Goal: Task Accomplishment & Management: Complete application form

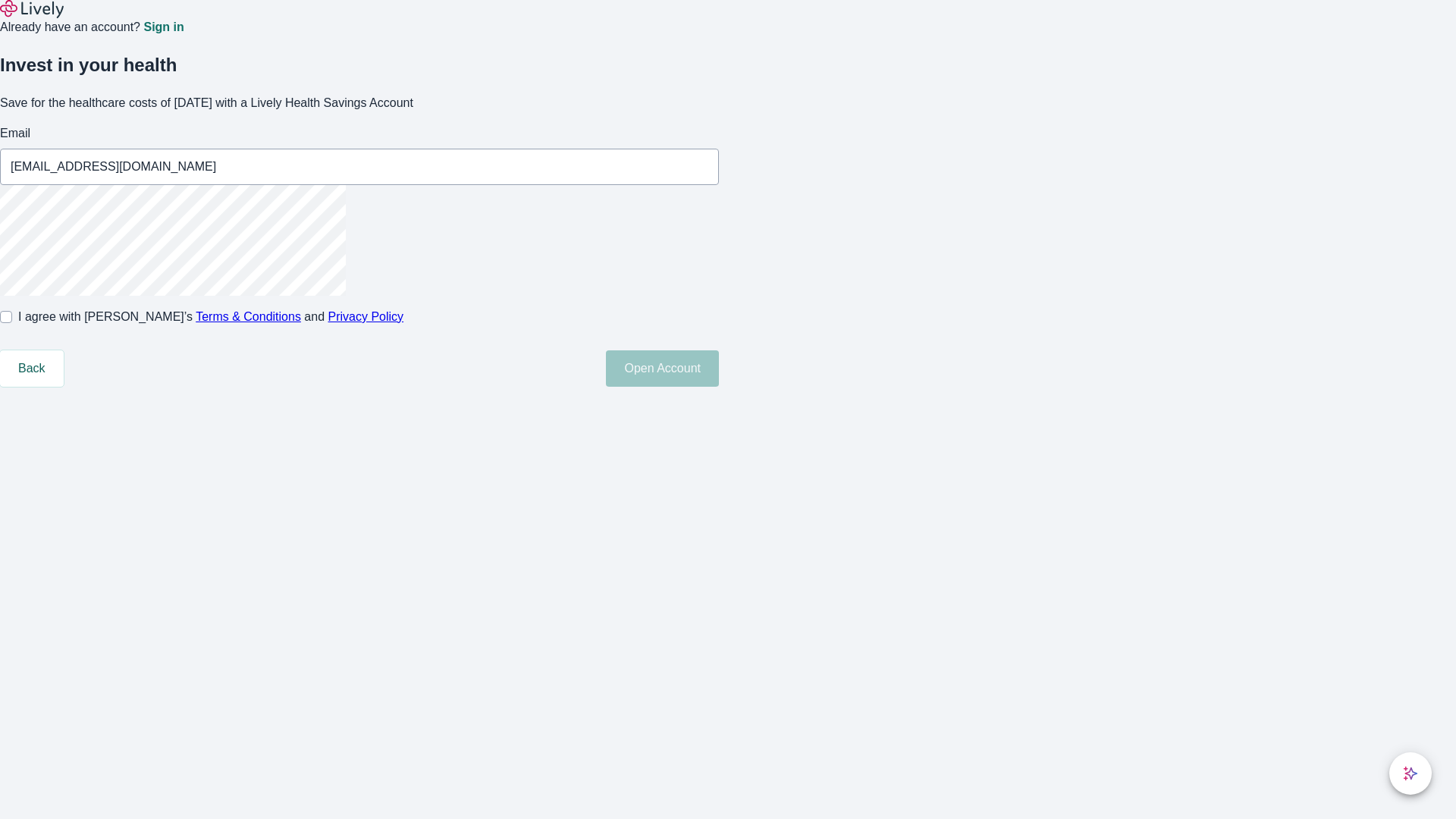
click at [12, 323] on input "I agree with Lively’s Terms & Conditions and Privacy Policy" at bounding box center [6, 317] width 12 height 12
checkbox input "true"
click at [719, 387] on button "Open Account" at bounding box center [662, 368] width 113 height 37
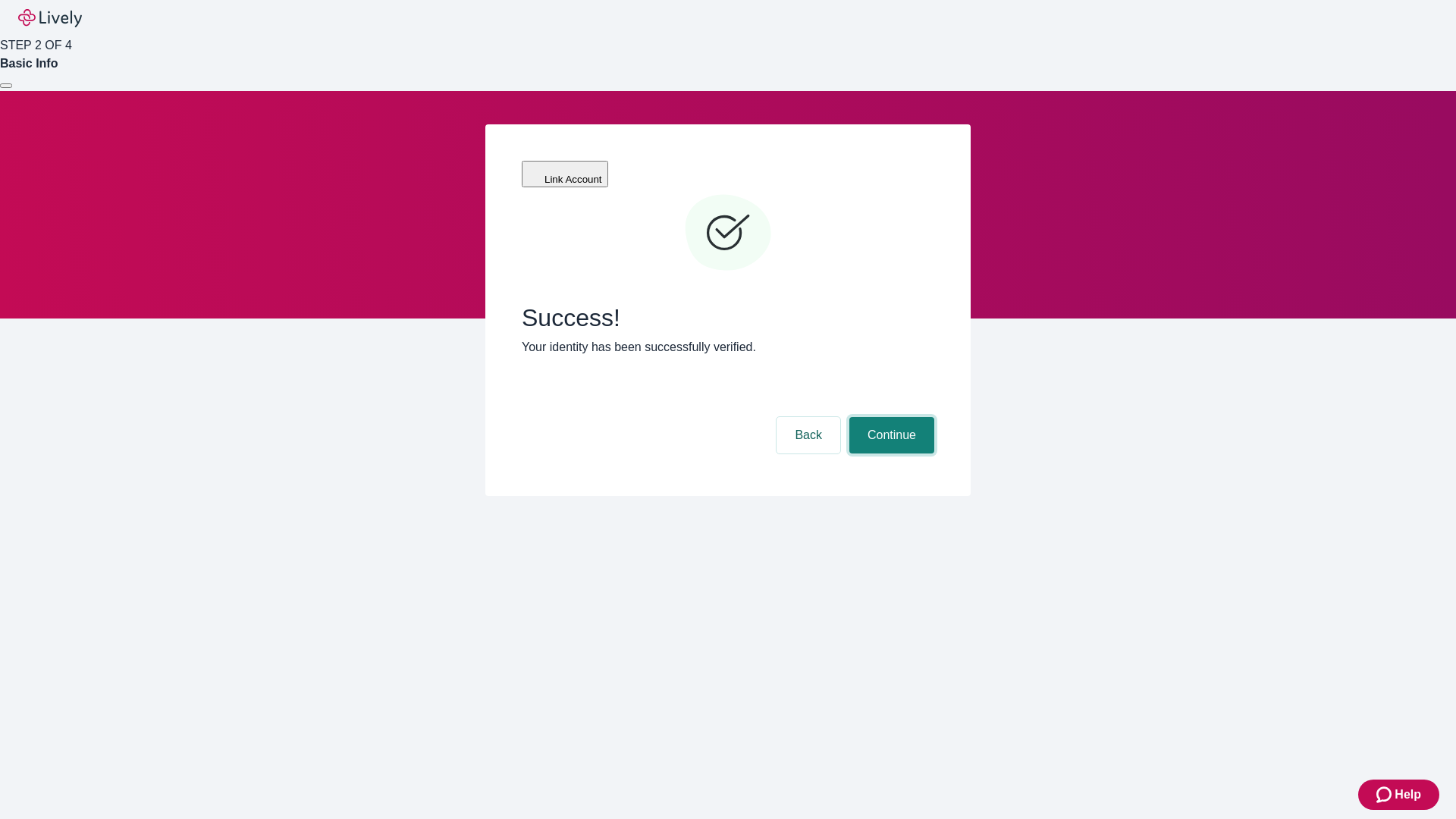
click at [890, 417] on button "Continue" at bounding box center [891, 435] width 85 height 37
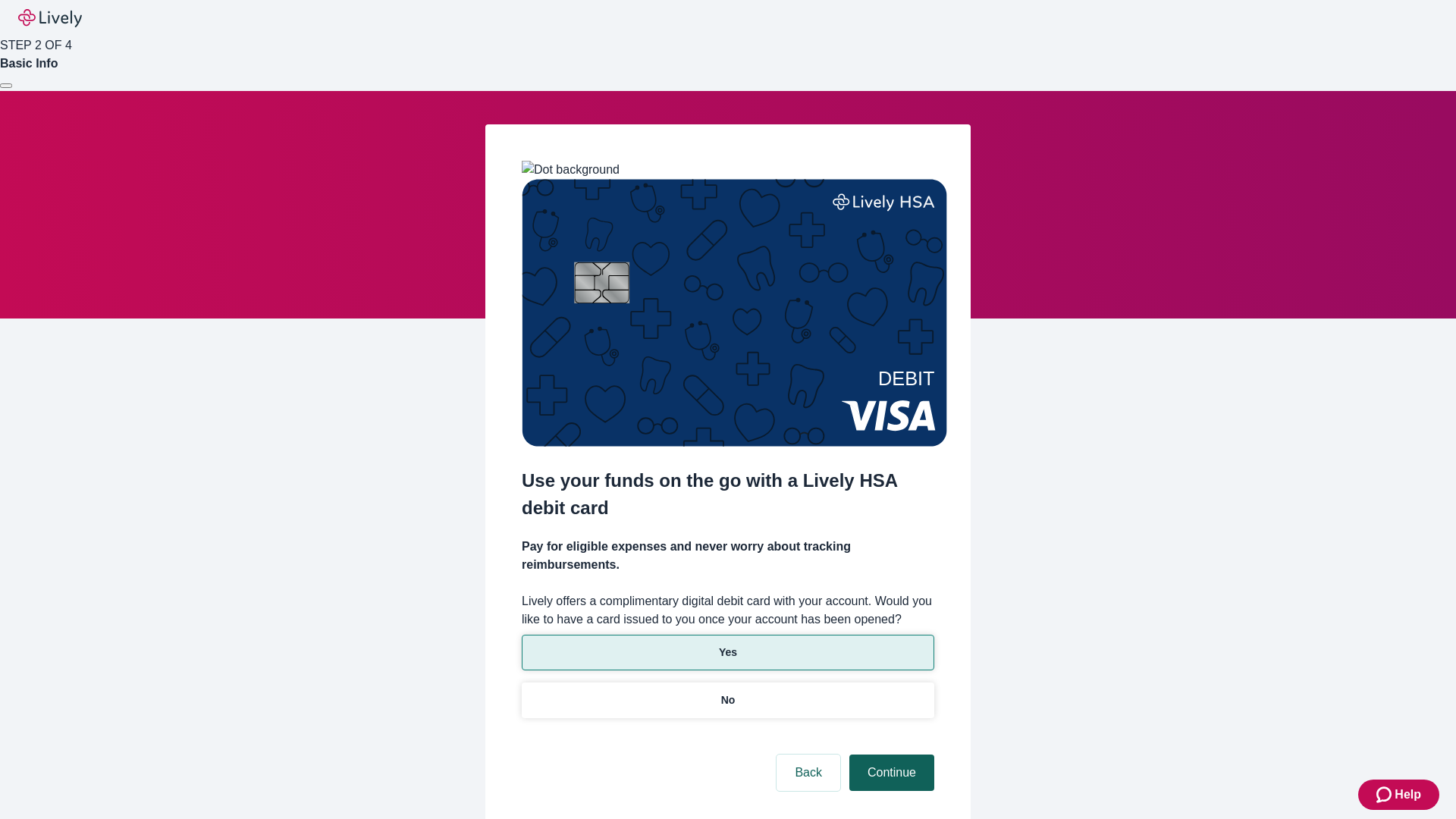
click at [727, 692] on p "No" at bounding box center [728, 700] width 15 height 16
click at [890, 754] on button "Continue" at bounding box center [891, 772] width 85 height 37
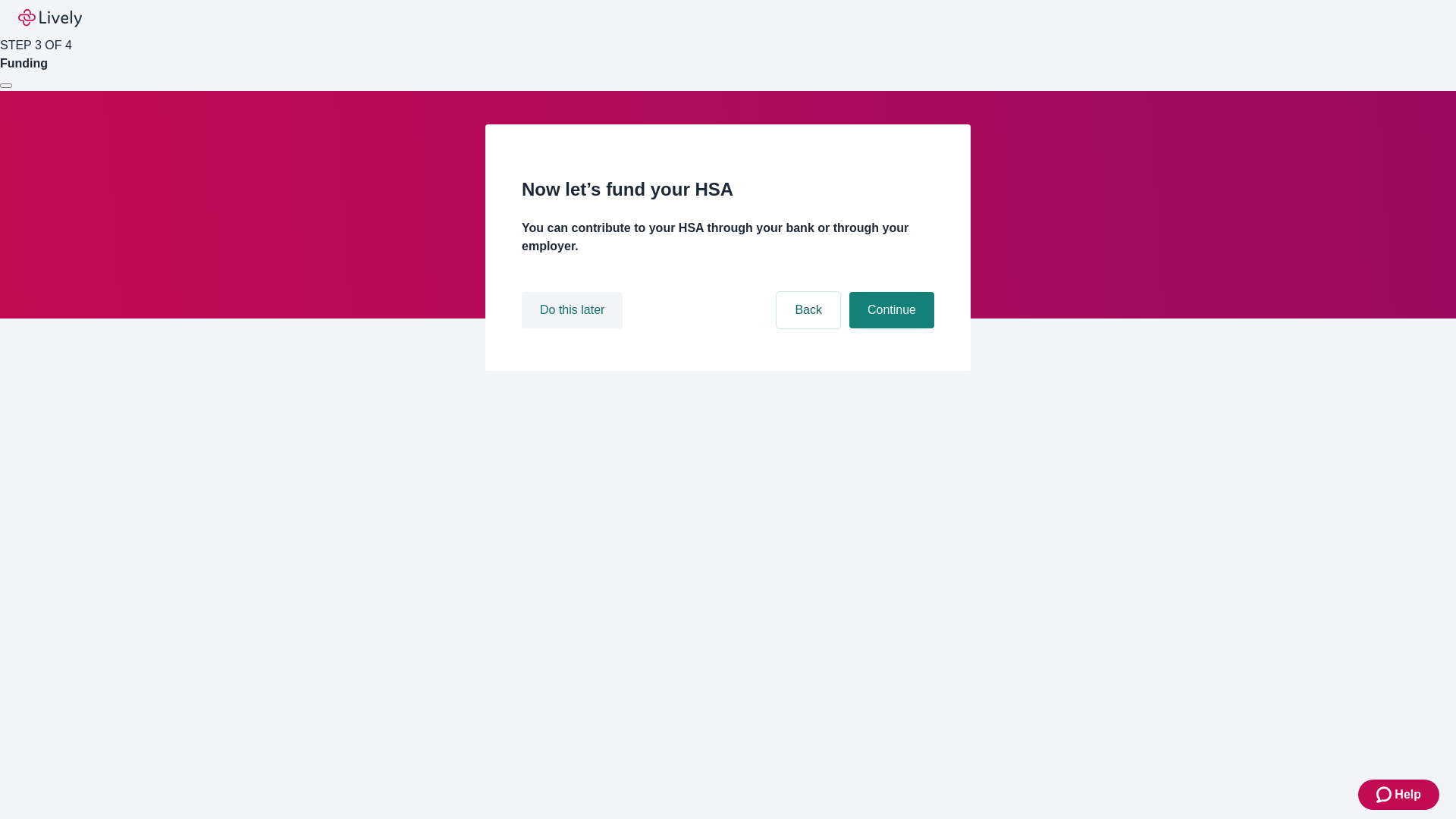
click at [574, 328] on button "Do this later" at bounding box center [572, 310] width 101 height 37
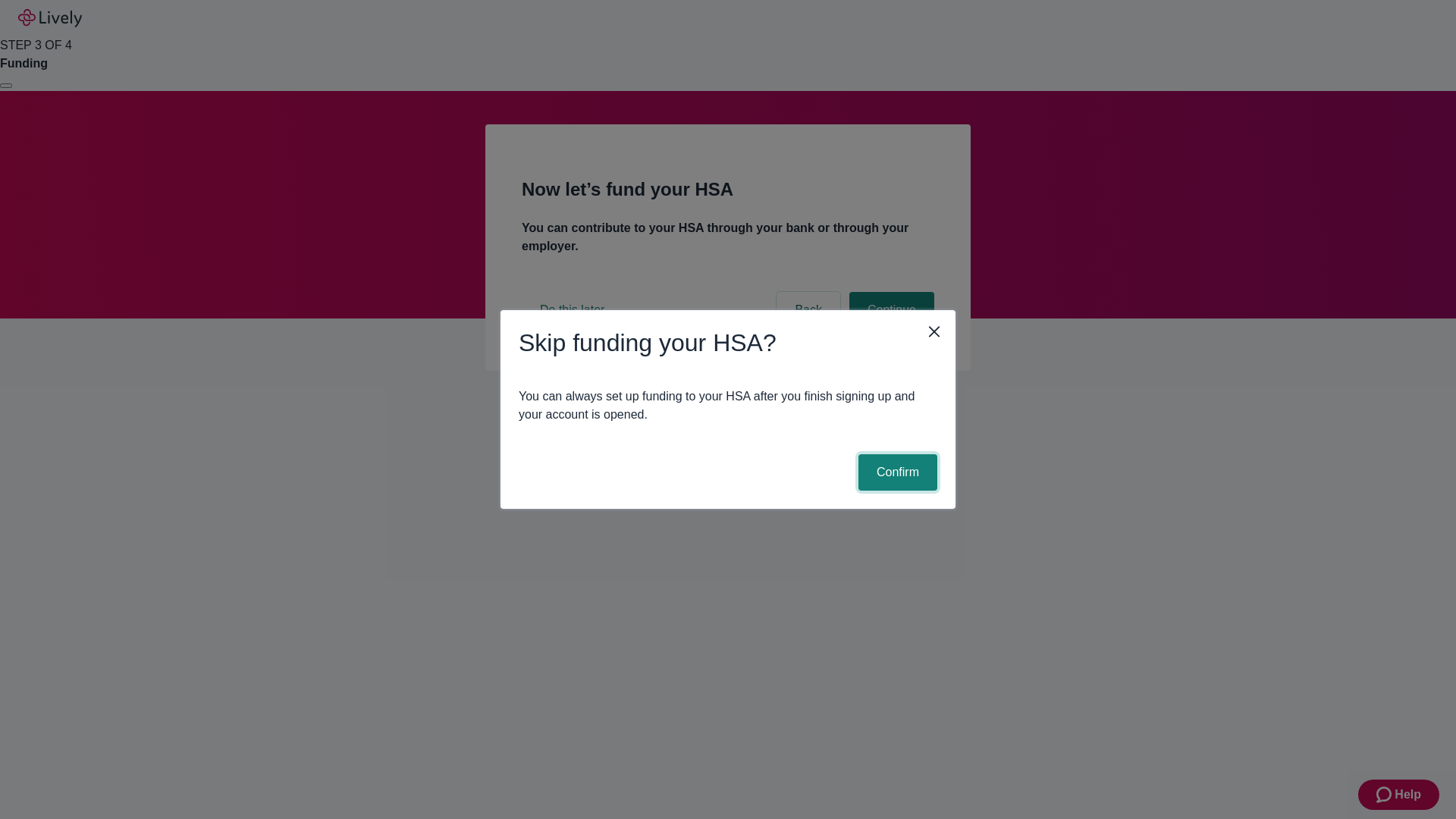
click at [896, 472] on button "Confirm" at bounding box center [898, 472] width 79 height 37
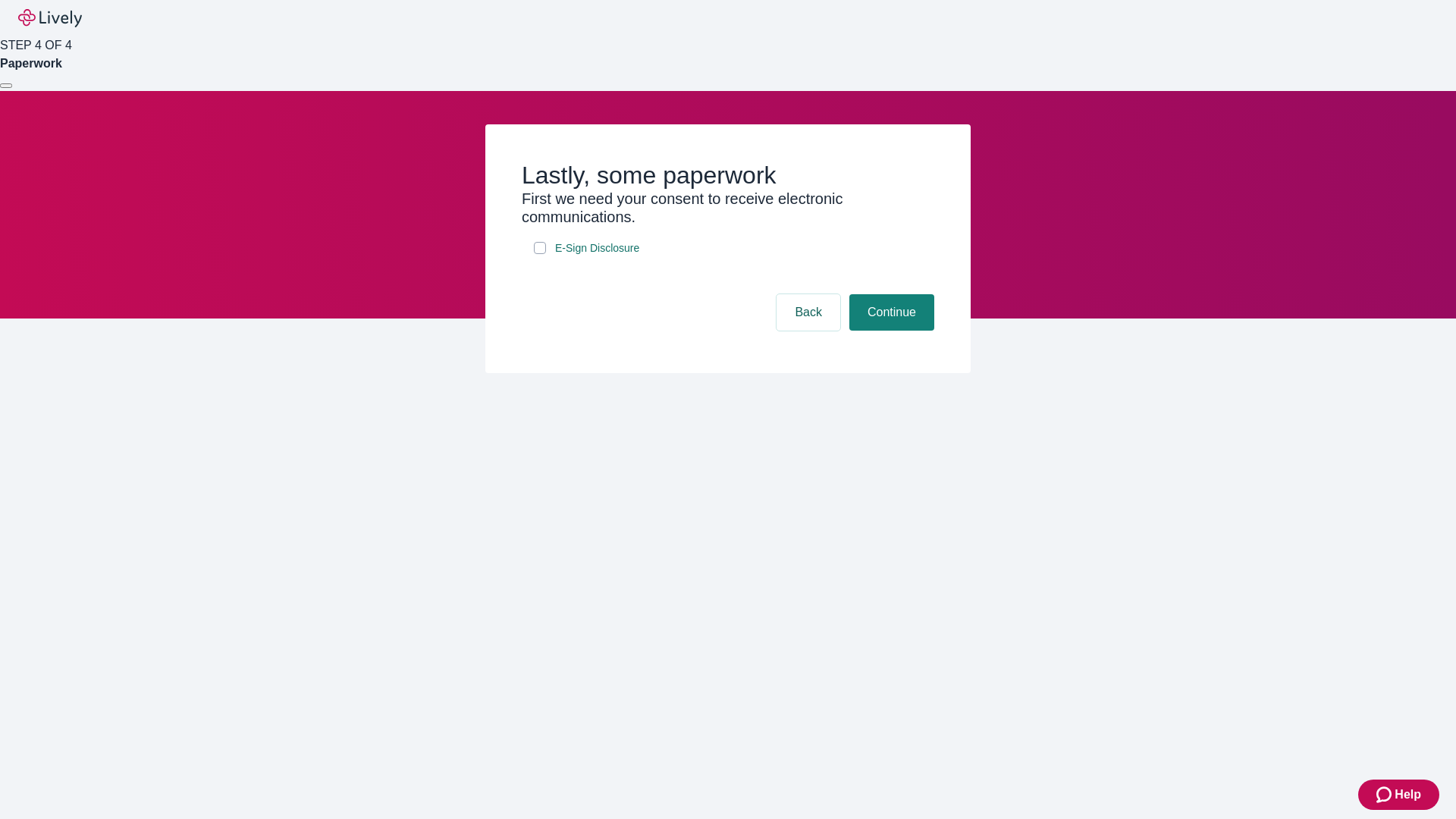
click at [540, 254] on input "E-Sign Disclosure" at bounding box center [540, 248] width 12 height 12
checkbox input "true"
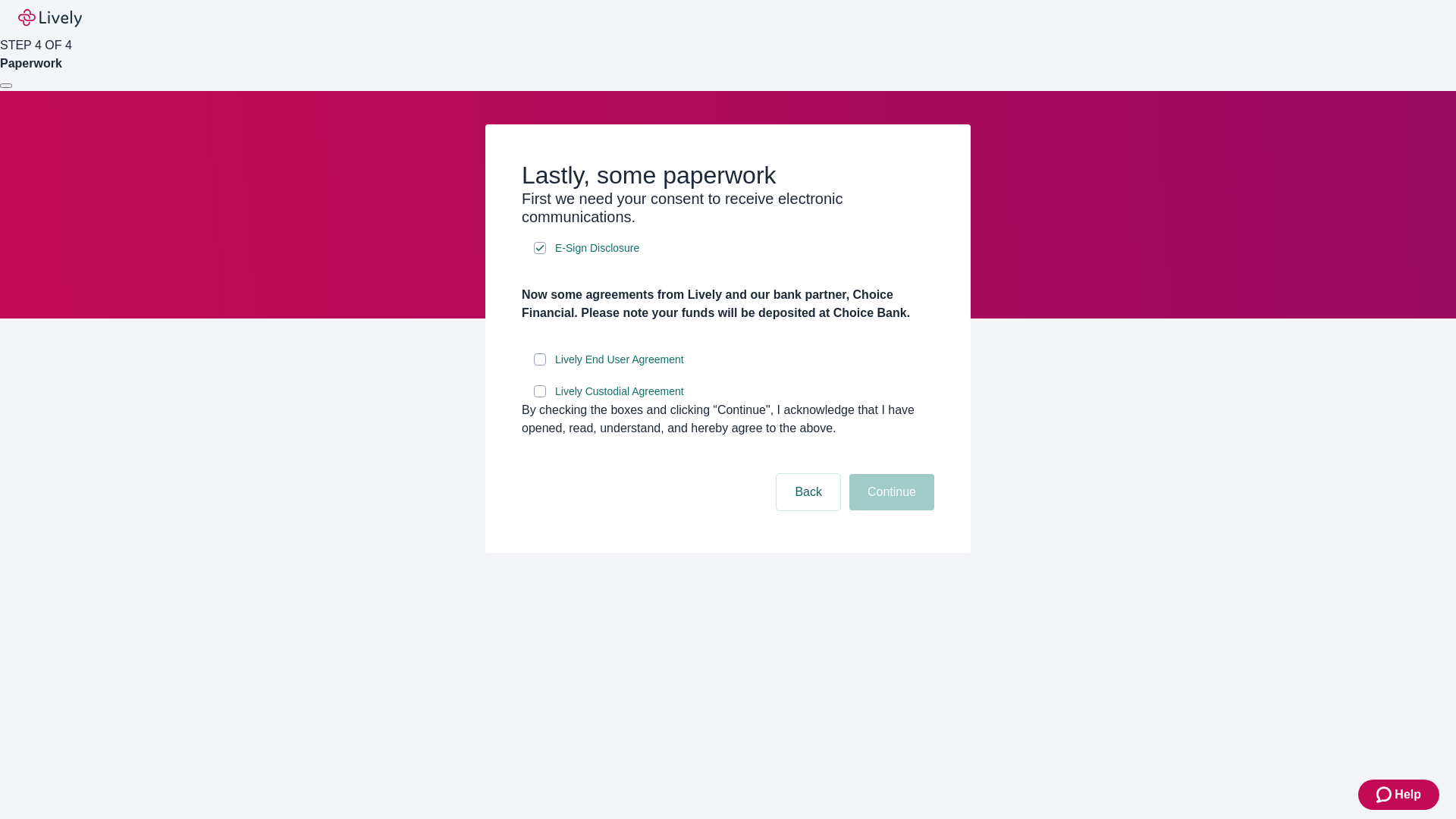
click at [540, 366] on input "Lively End User Agreement" at bounding box center [540, 359] width 12 height 12
checkbox input "true"
click at [540, 397] on input "Lively Custodial Agreement" at bounding box center [540, 391] width 12 height 12
checkbox input "true"
click at [890, 510] on button "Continue" at bounding box center [891, 492] width 85 height 37
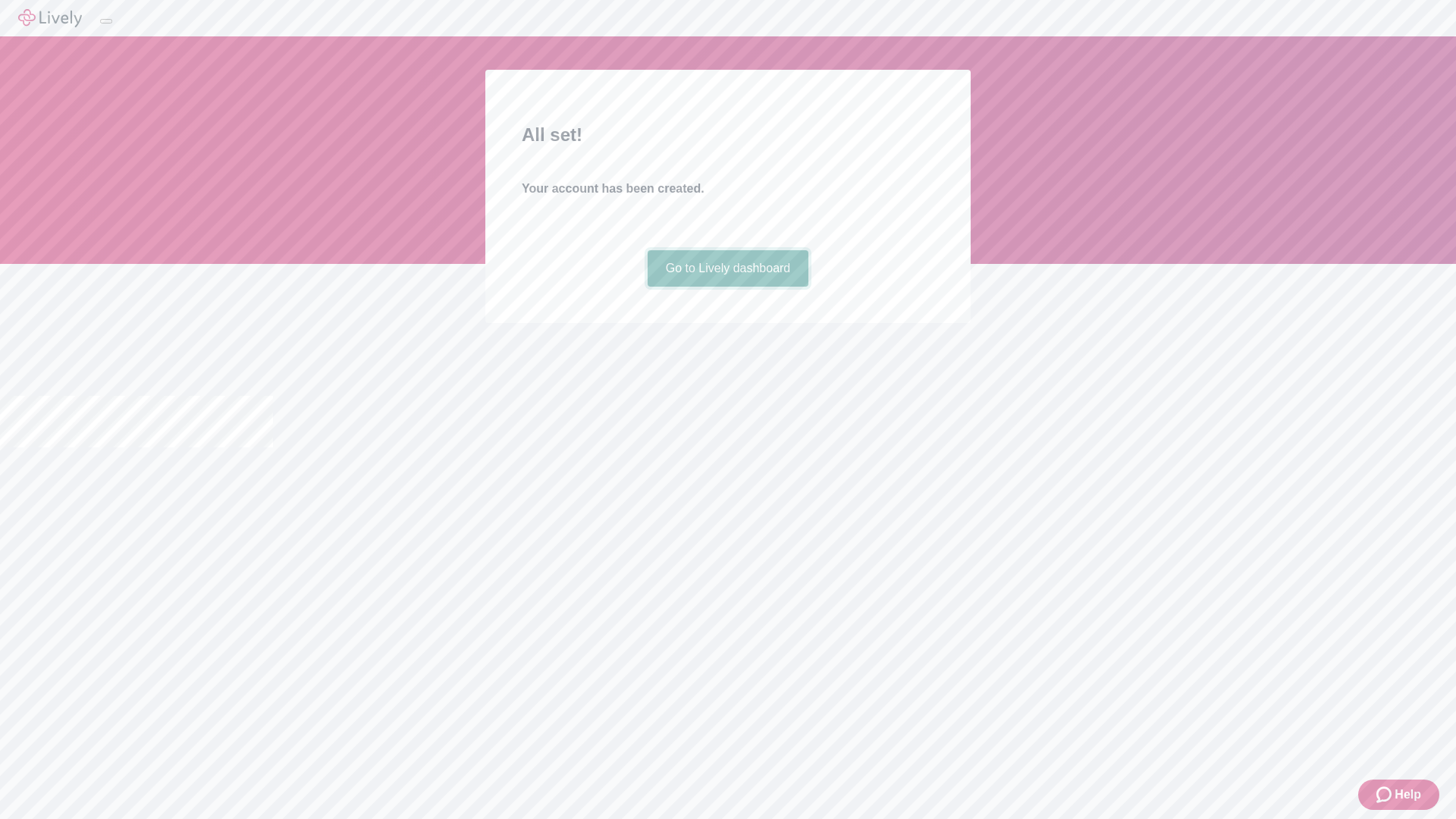
click at [727, 287] on link "Go to Lively dashboard" at bounding box center [729, 268] width 162 height 37
